Goal: Transaction & Acquisition: Purchase product/service

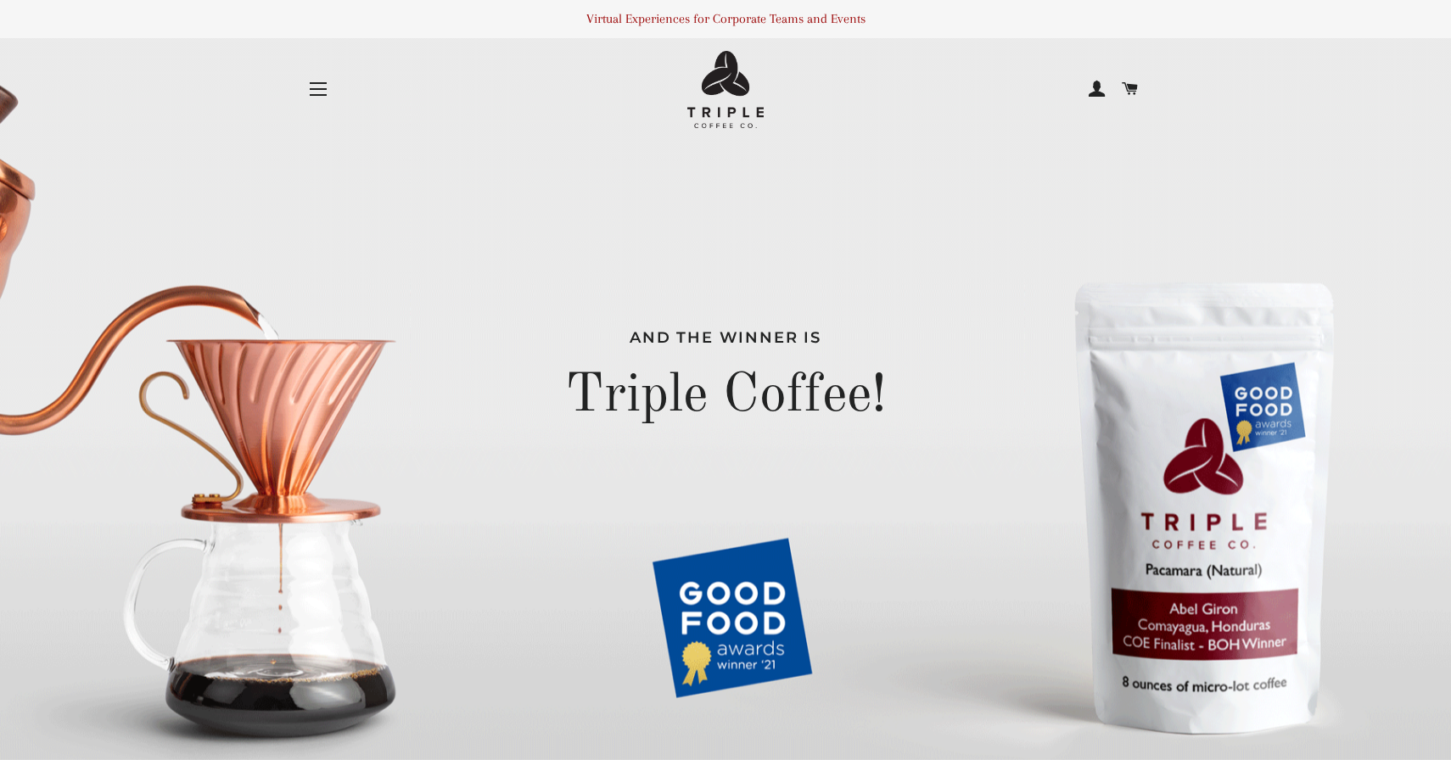
click at [312, 87] on button "Site navigation" at bounding box center [318, 89] width 42 height 42
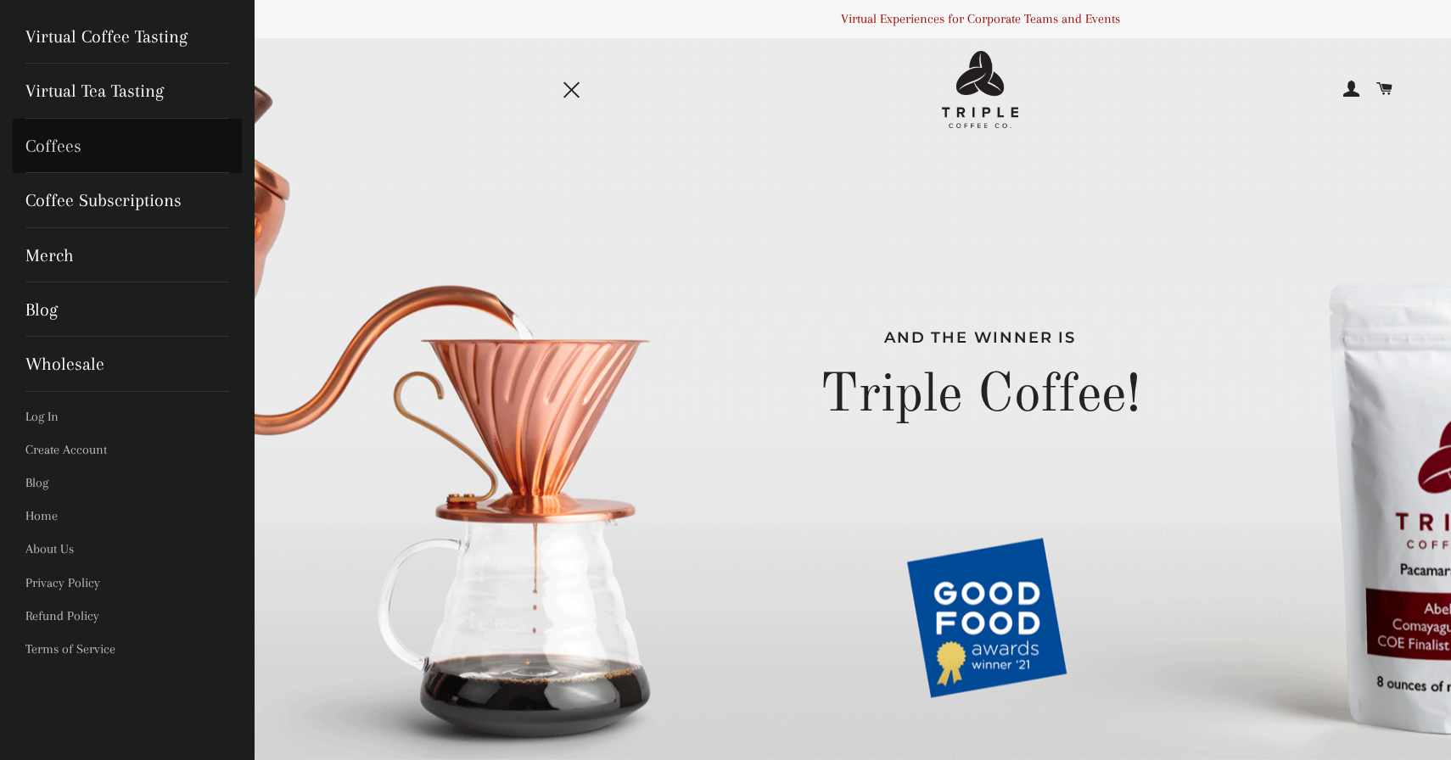
click at [132, 146] on link "Coffees" at bounding box center [127, 146] width 229 height 54
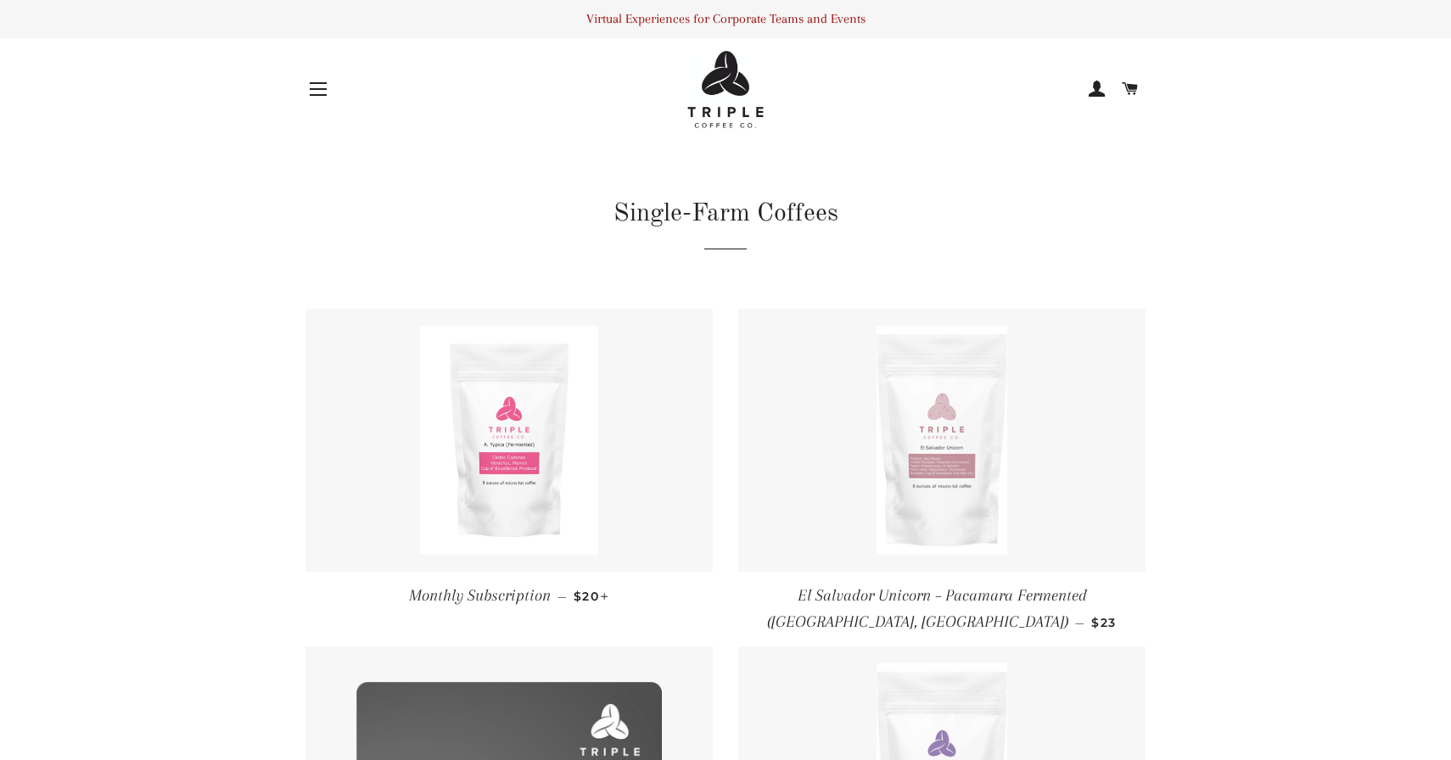
click at [1014, 436] on link at bounding box center [941, 440] width 407 height 263
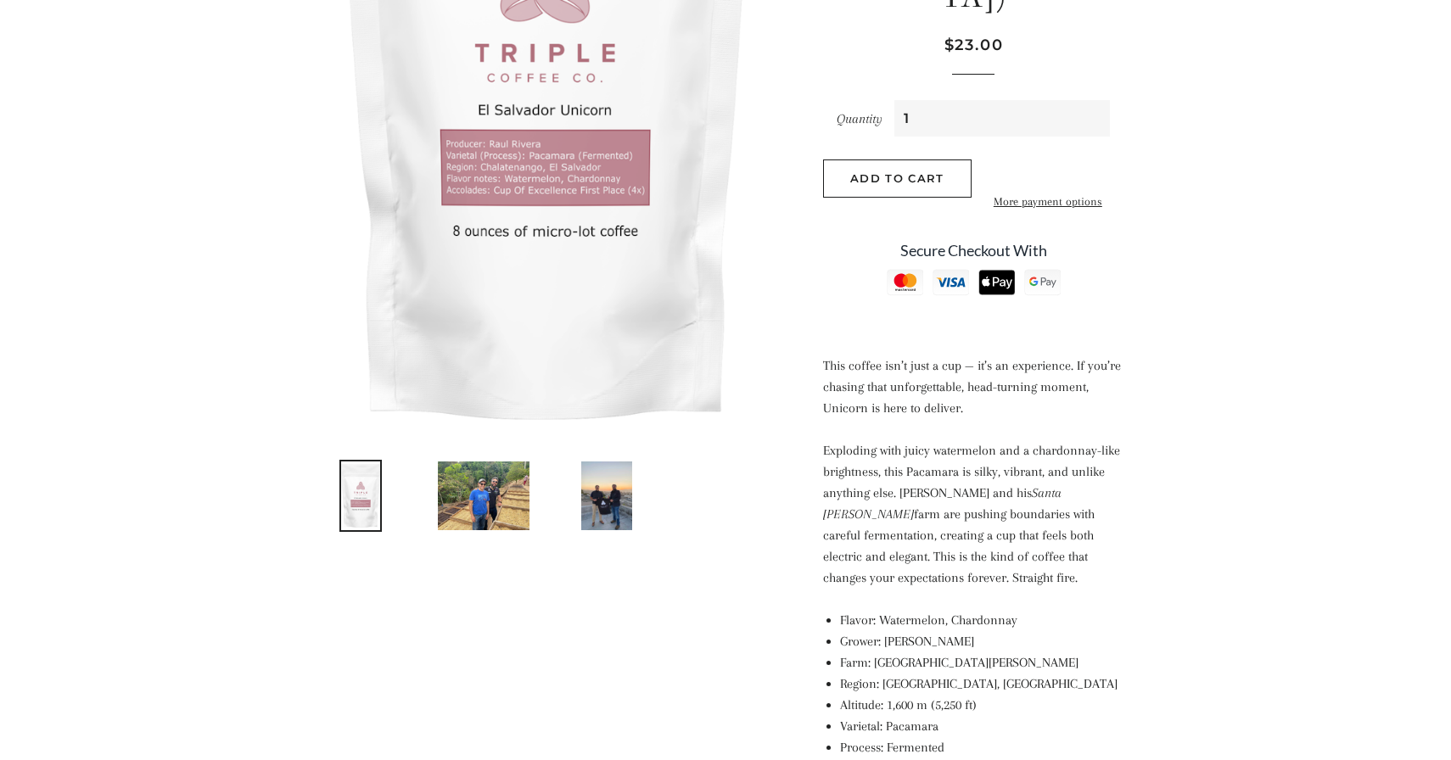
scroll to position [495, 0]
